Goal: Information Seeking & Learning: Check status

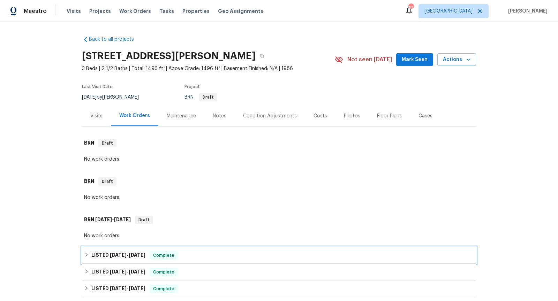
click at [248, 252] on div "LISTED 8/15/25 - 8/27/25 Complete" at bounding box center [279, 256] width 390 height 8
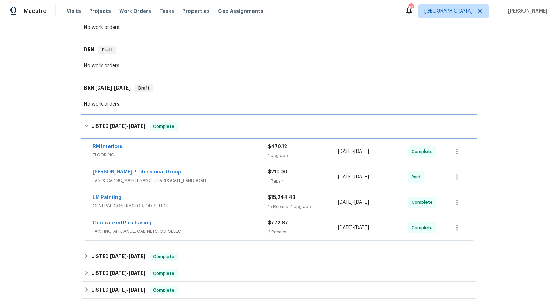
scroll to position [138, 0]
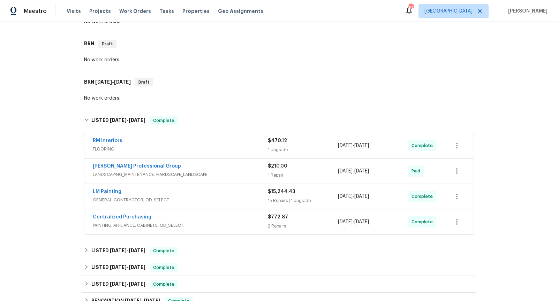
click at [220, 200] on span "GENERAL_CONTRACTOR, OD_SELECT" at bounding box center [180, 200] width 175 height 7
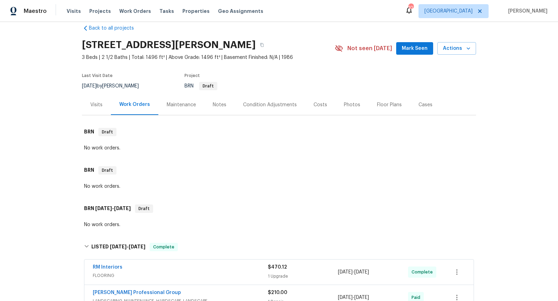
scroll to position [0, 0]
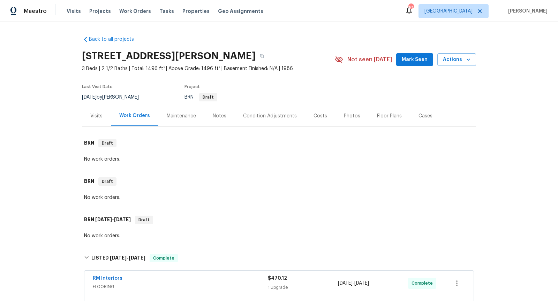
click at [97, 116] on div "Visits" at bounding box center [96, 116] width 12 height 7
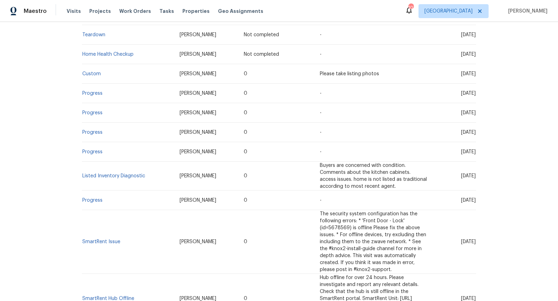
scroll to position [227, 0]
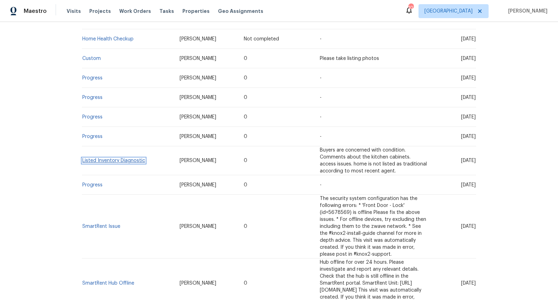
click at [118, 158] on link "Listed Inventory Diagnostic" at bounding box center [113, 160] width 63 height 5
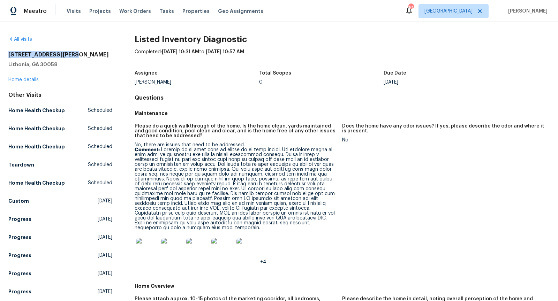
drag, startPoint x: 71, startPoint y: 52, endPoint x: 0, endPoint y: 54, distance: 70.9
click at [0, 54] on div "All visits 6235 Marbut Farms Trl Lithonia, GA 30058 Home details Other Visits H…" at bounding box center [279, 161] width 558 height 279
copy h2 "6235 Marbut Farms Trl"
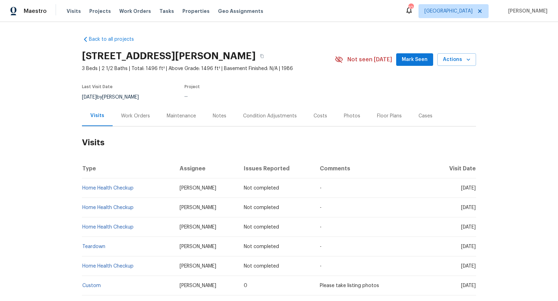
click at [139, 118] on div "Work Orders" at bounding box center [135, 116] width 29 height 7
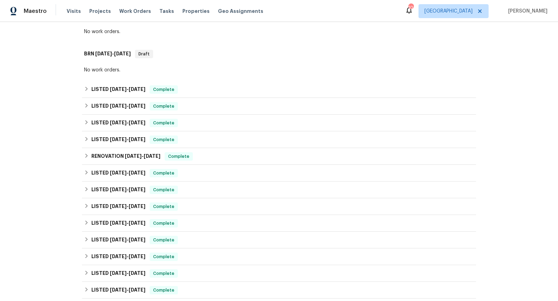
scroll to position [169, 0]
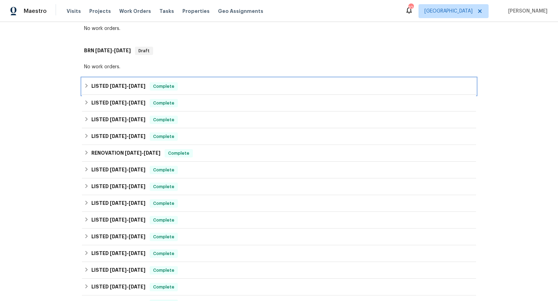
click at [143, 84] on span "[DATE]" at bounding box center [137, 86] width 17 height 5
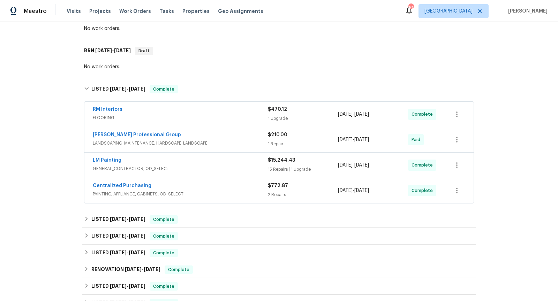
click at [234, 163] on div "LM Painting" at bounding box center [180, 161] width 175 height 8
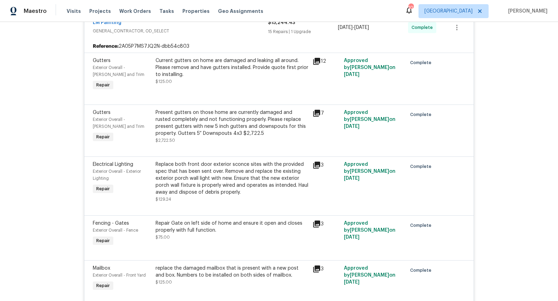
scroll to position [0, 0]
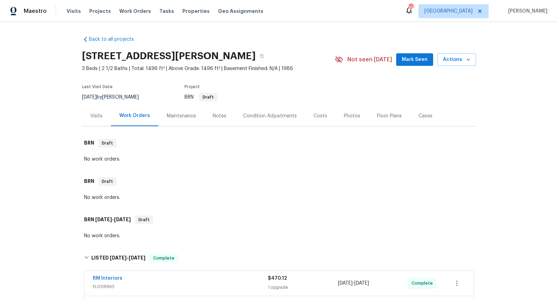
click at [95, 113] on div "Visits" at bounding box center [96, 116] width 12 height 7
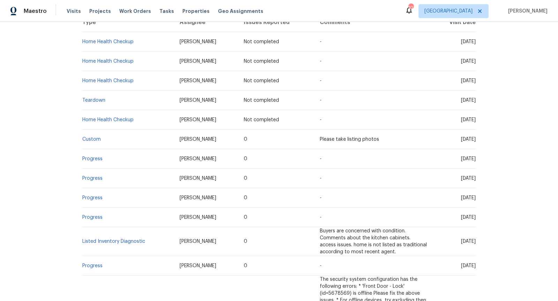
scroll to position [150, 0]
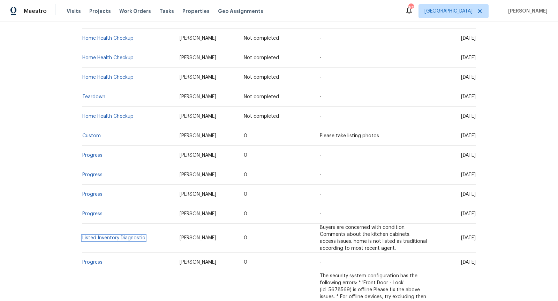
click at [109, 236] on link "Listed Inventory Diagnostic" at bounding box center [113, 238] width 63 height 5
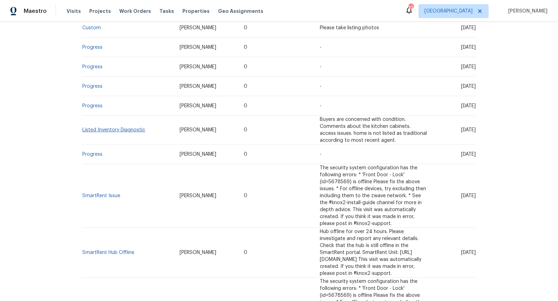
scroll to position [271, 0]
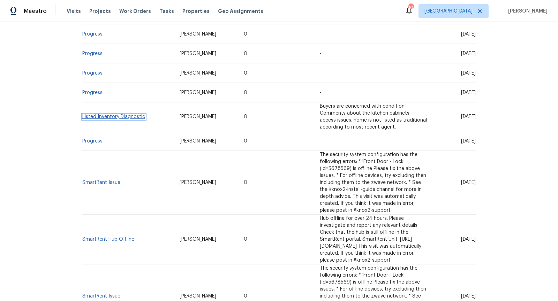
click at [126, 114] on link "Listed Inventory Diagnostic" at bounding box center [113, 116] width 63 height 5
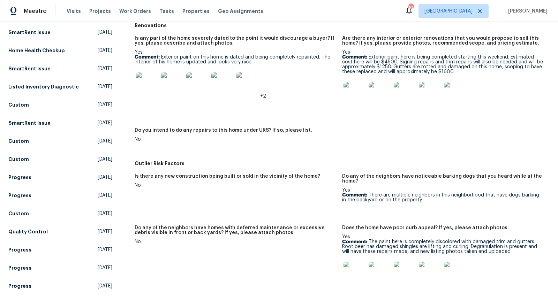
scroll to position [404, 0]
click at [361, 272] on img at bounding box center [355, 274] width 22 height 22
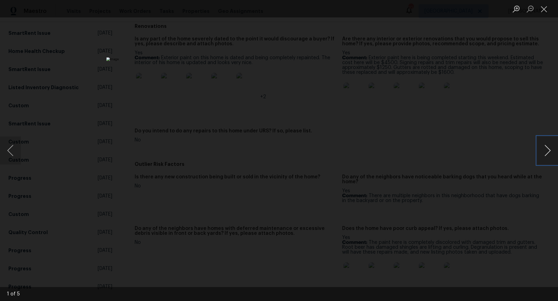
click at [545, 153] on button "Next image" at bounding box center [547, 151] width 21 height 28
click at [510, 121] on div "Lightbox" at bounding box center [279, 150] width 558 height 301
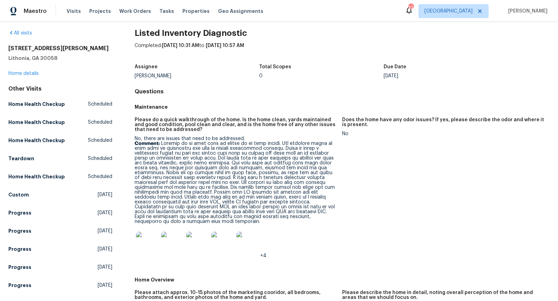
scroll to position [0, 0]
